Goal: Transaction & Acquisition: Purchase product/service

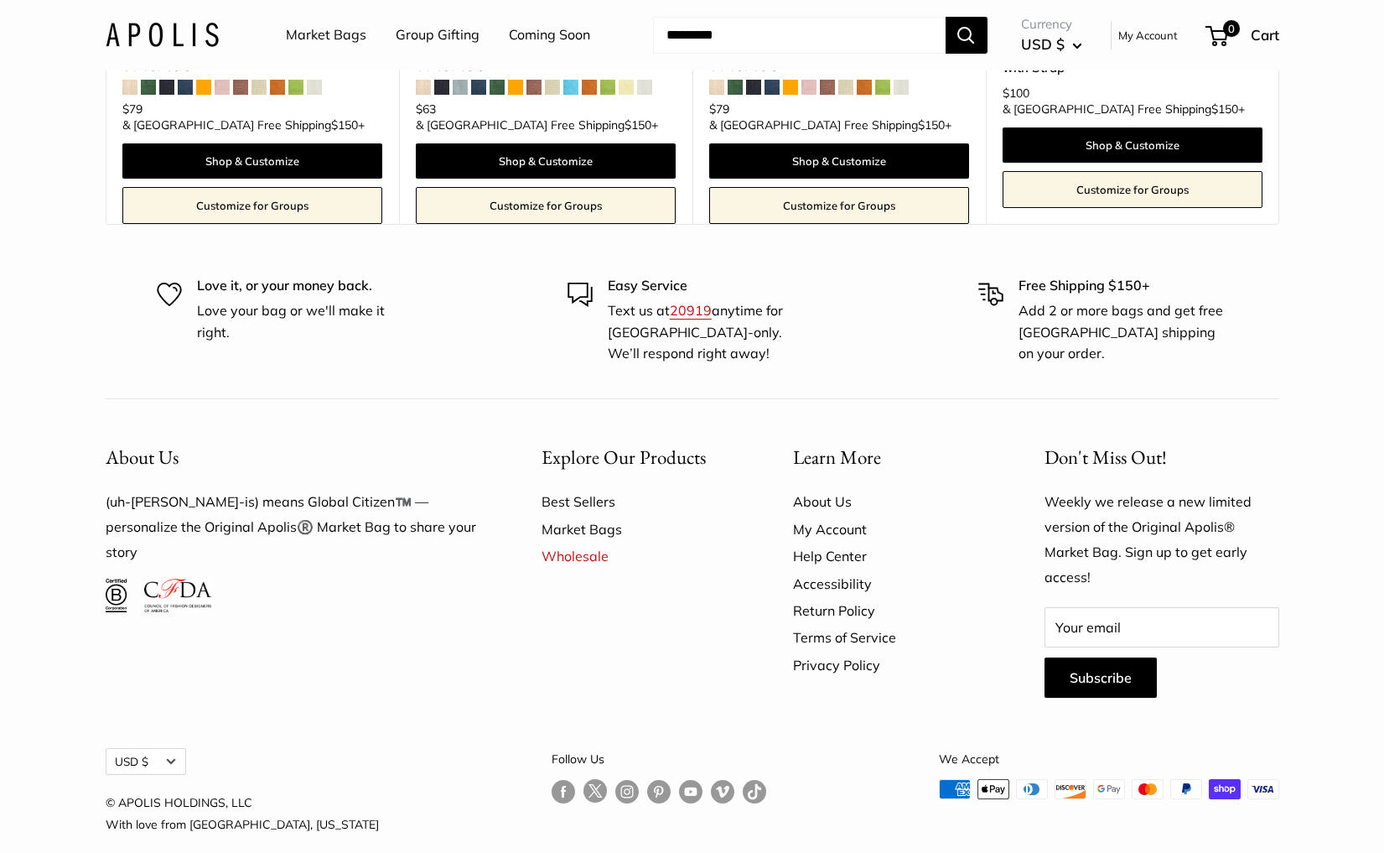
click at [180, 36] on img at bounding box center [162, 35] width 113 height 24
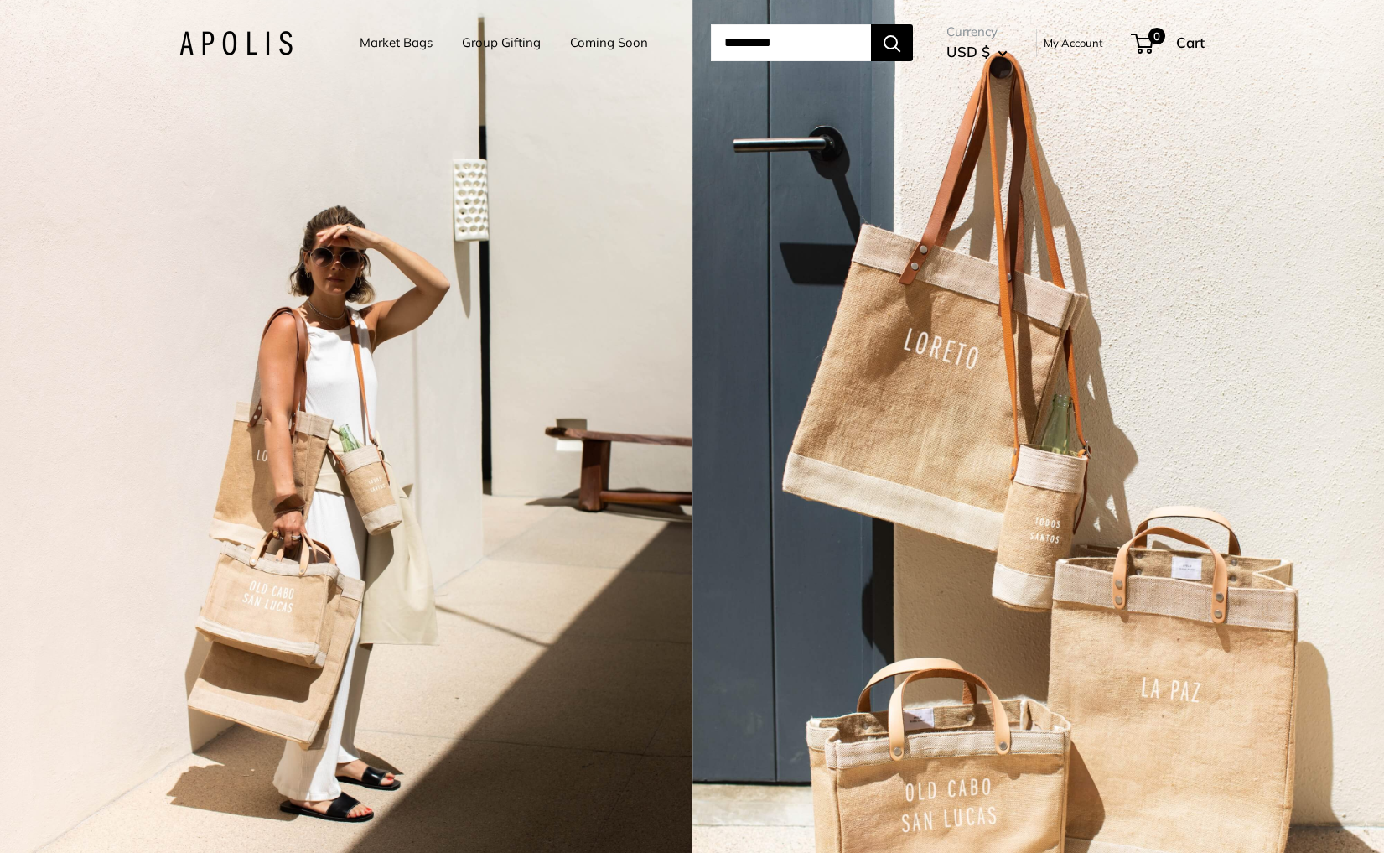
click at [552, 311] on div "2 / 7" at bounding box center [346, 426] width 692 height 853
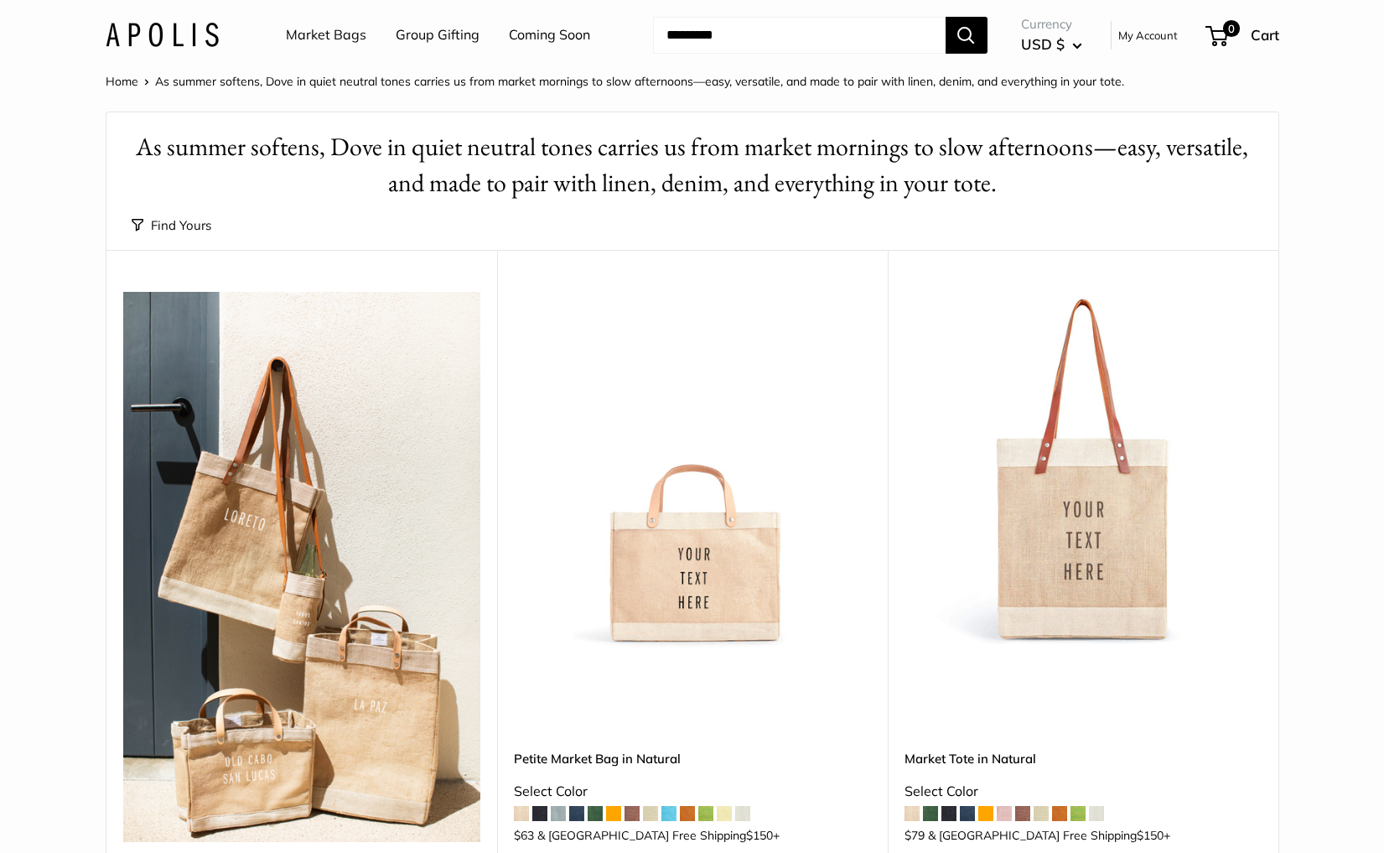
click at [309, 35] on link "Market Bags" at bounding box center [326, 35] width 80 height 25
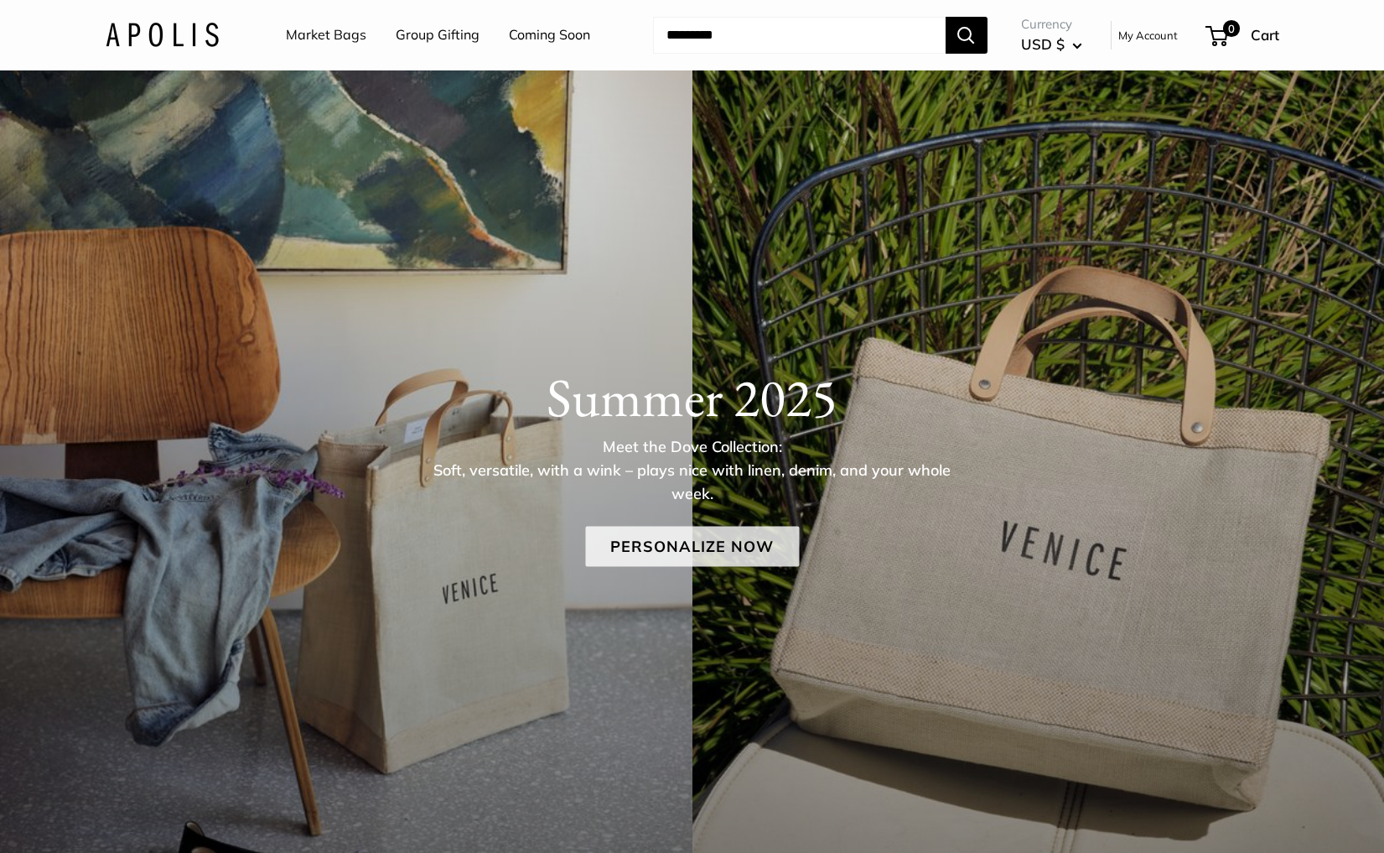
click at [662, 544] on link "Personalize Now" at bounding box center [692, 546] width 214 height 40
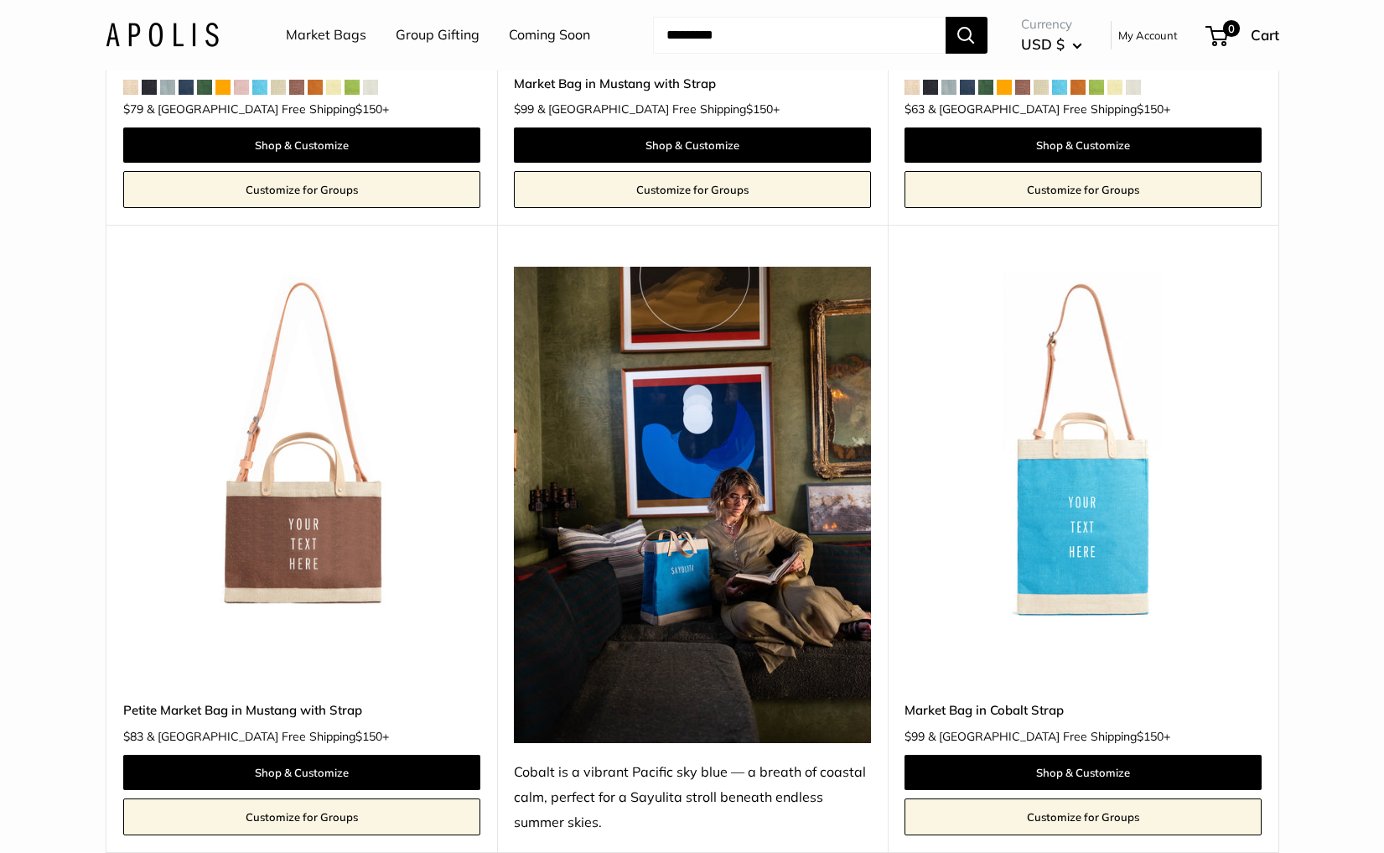
scroll to position [5737, 0]
